Goal: Information Seeking & Learning: Learn about a topic

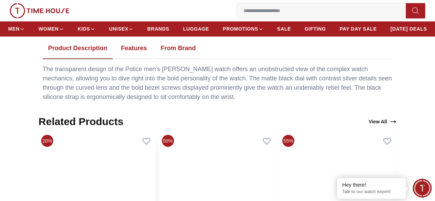
scroll to position [413, 0]
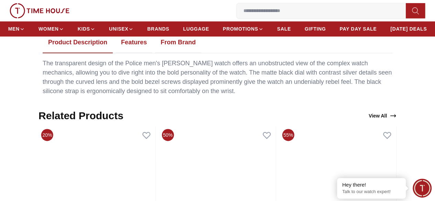
click at [147, 53] on button "Features" at bounding box center [134, 42] width 37 height 21
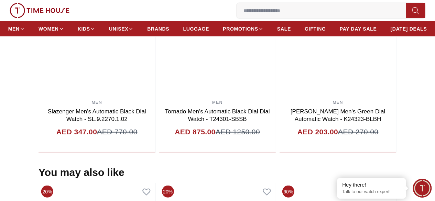
scroll to position [853, 0]
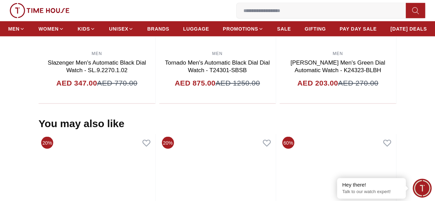
click at [237, 14] on input at bounding box center [324, 11] width 175 height 14
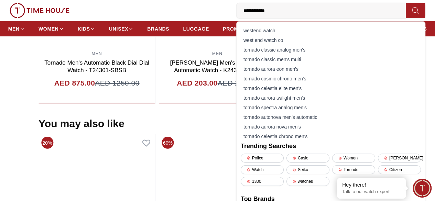
type input "**********"
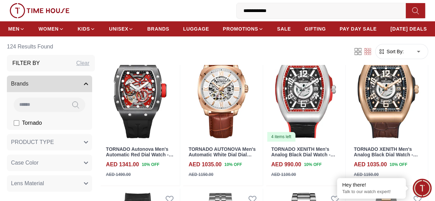
scroll to position [69, 0]
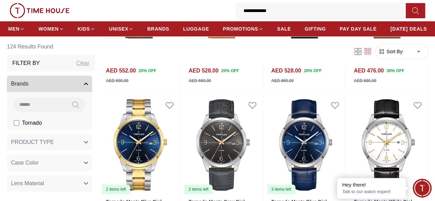
scroll to position [1334, 0]
